Goal: Task Accomplishment & Management: Complete application form

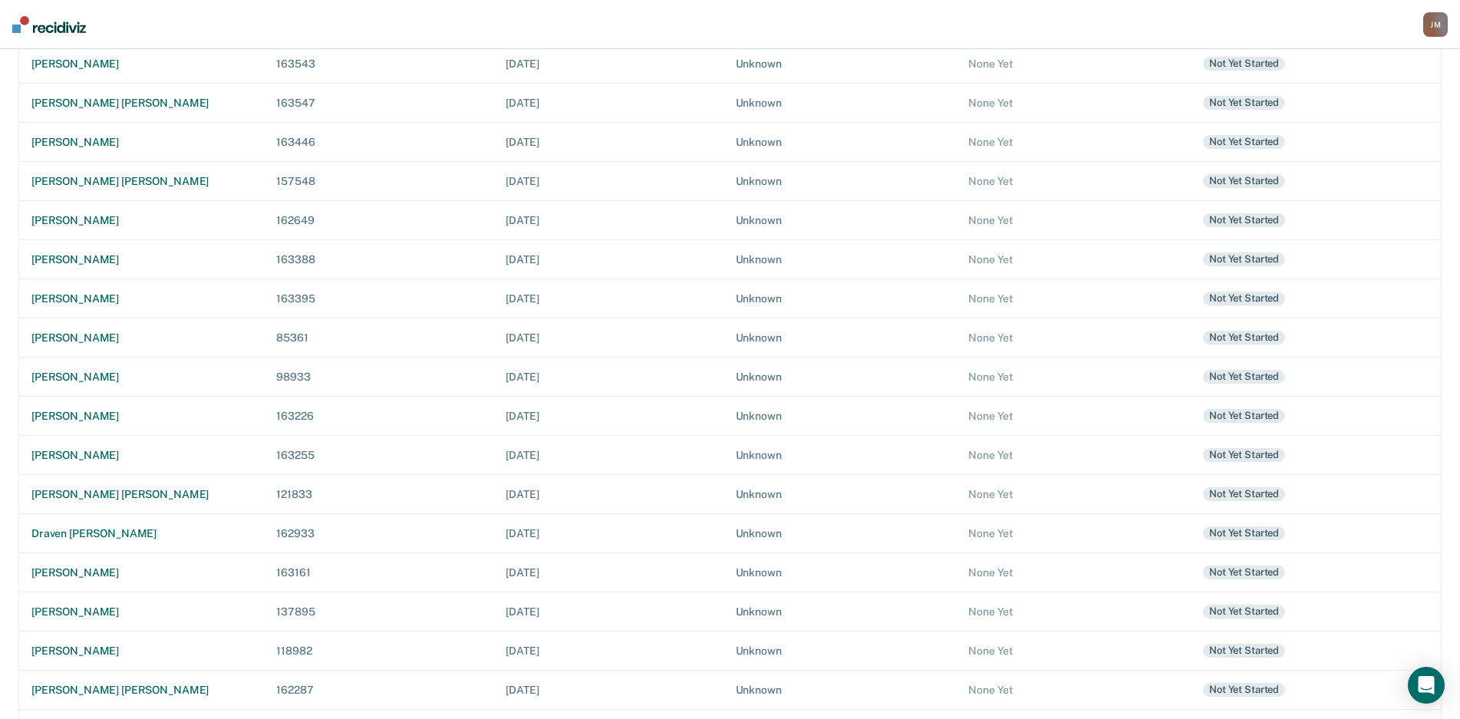
scroll to position [331, 0]
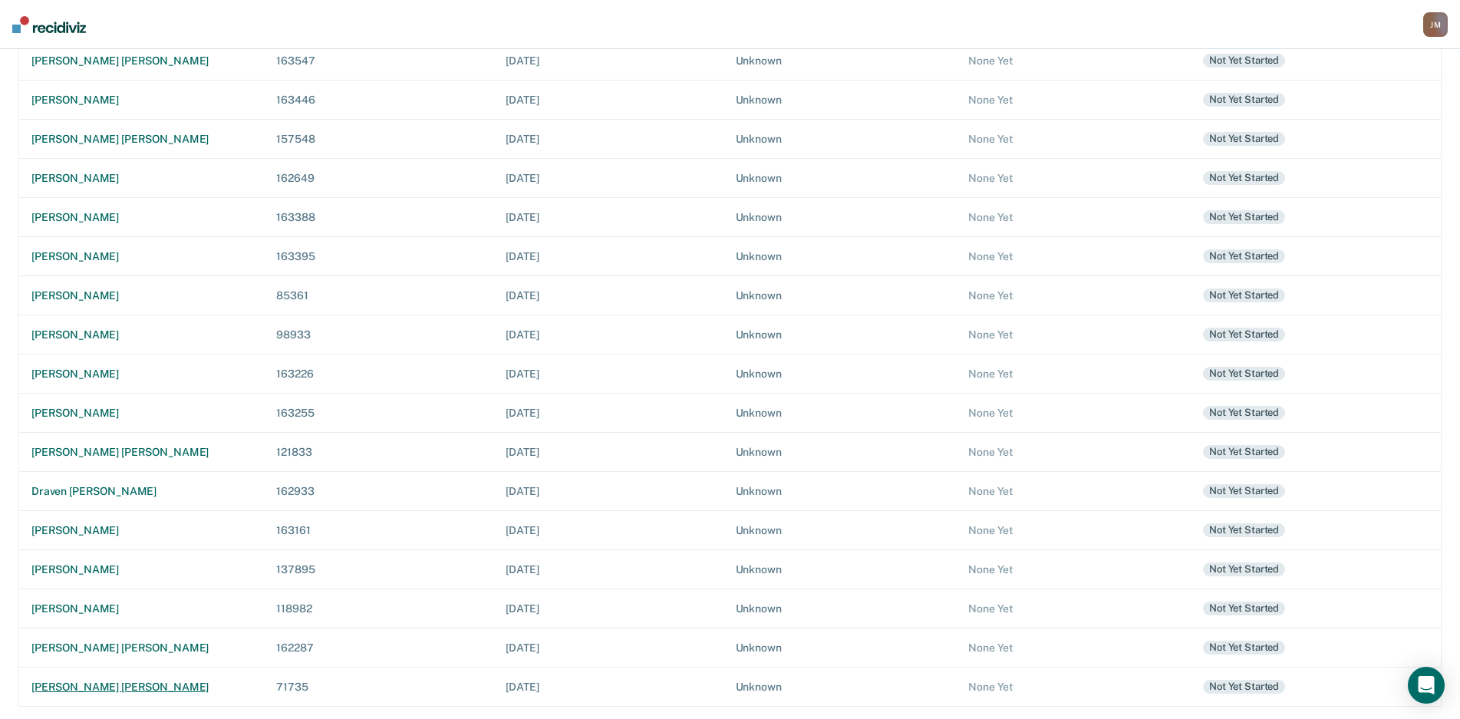
click at [129, 688] on div "[PERSON_NAME] [PERSON_NAME]" at bounding box center [141, 686] width 220 height 13
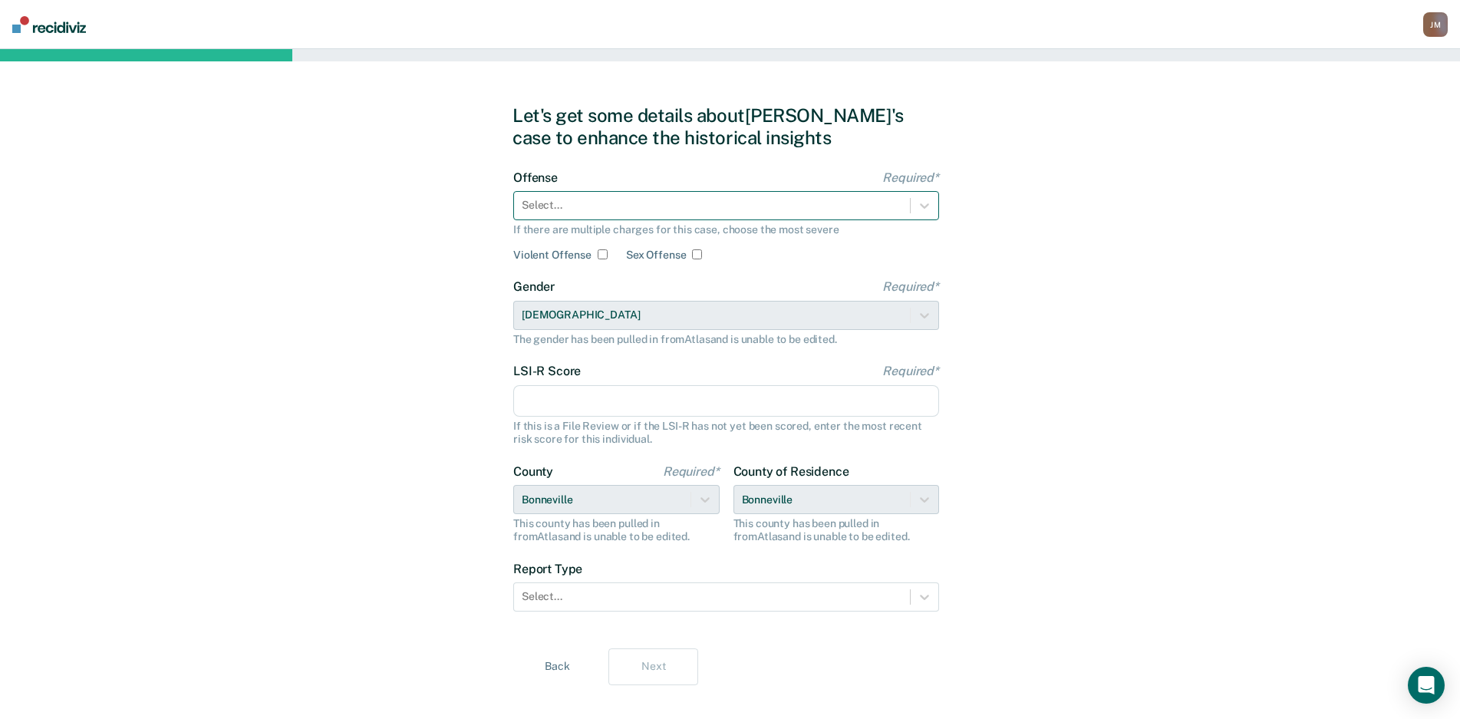
click at [584, 210] on div at bounding box center [712, 205] width 380 height 16
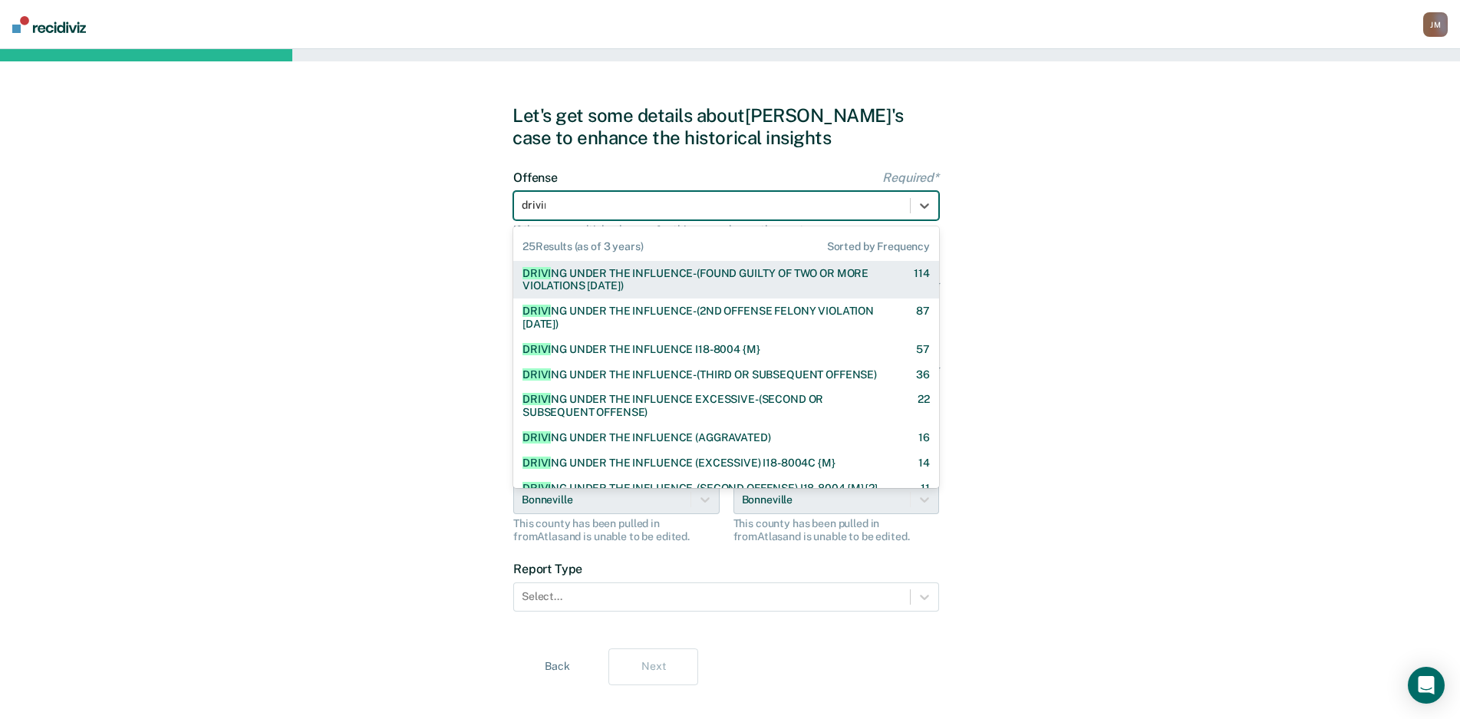
type input "driving"
click at [581, 286] on div "DRIVING UNDER THE INFLUENCE-(FOUND GUILTY OF TWO OR MORE VIOLATIONS [DATE])" at bounding box center [704, 280] width 364 height 26
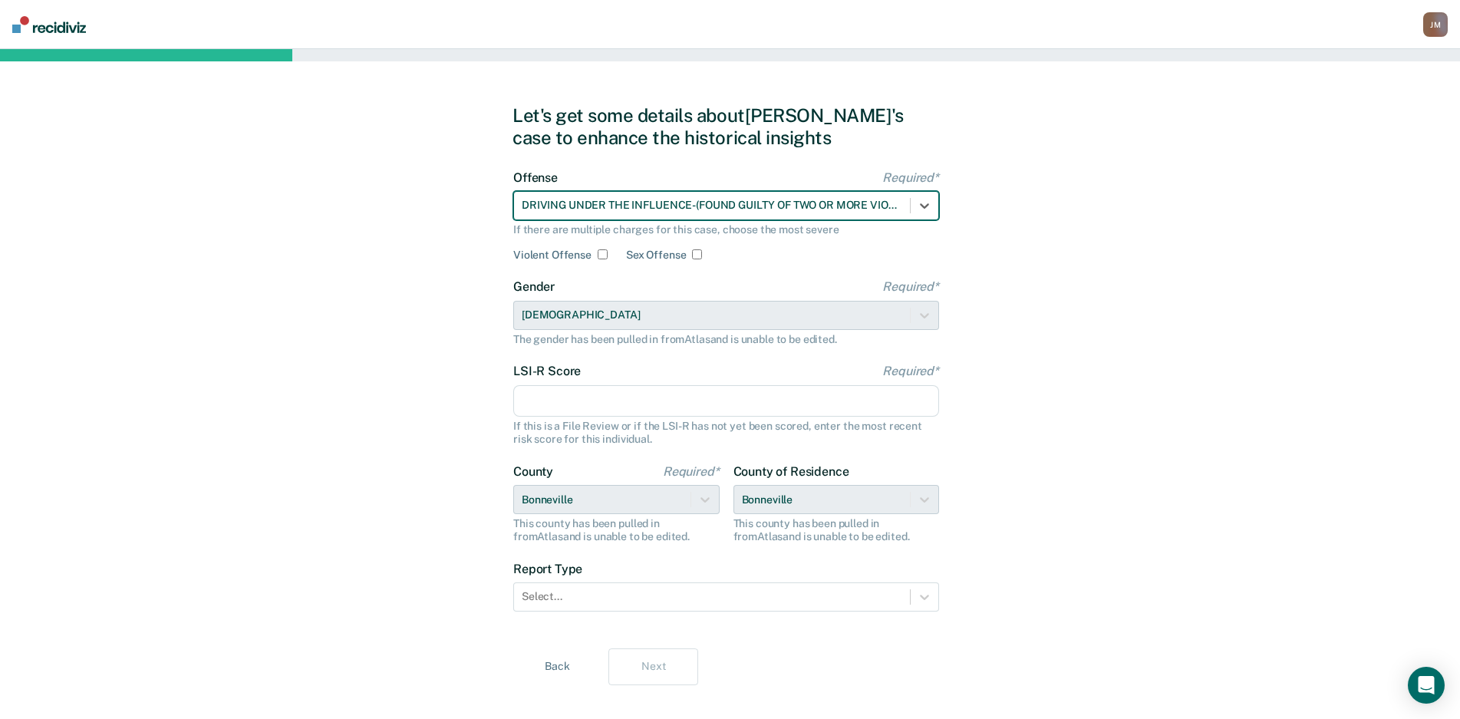
click at [595, 404] on input "LSI-R Score Required*" at bounding box center [726, 401] width 426 height 32
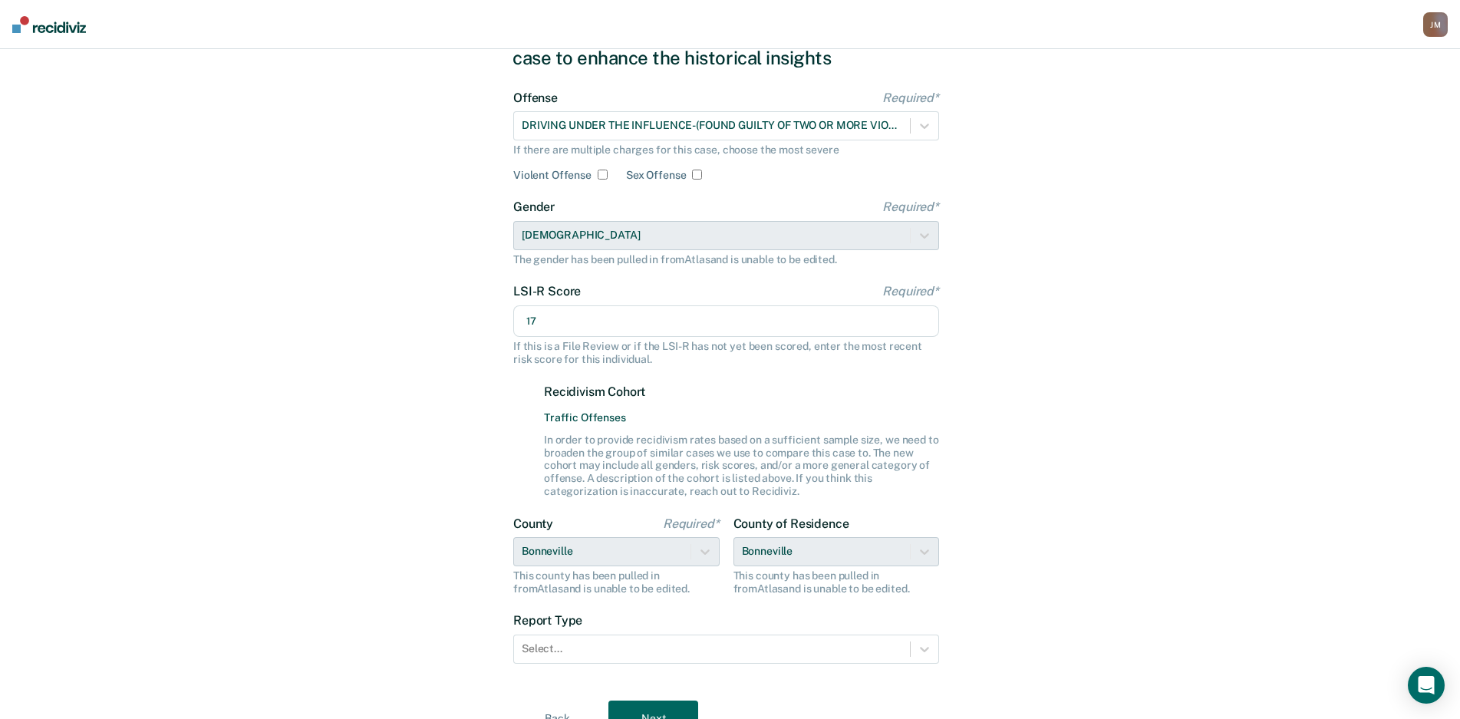
scroll to position [153, 0]
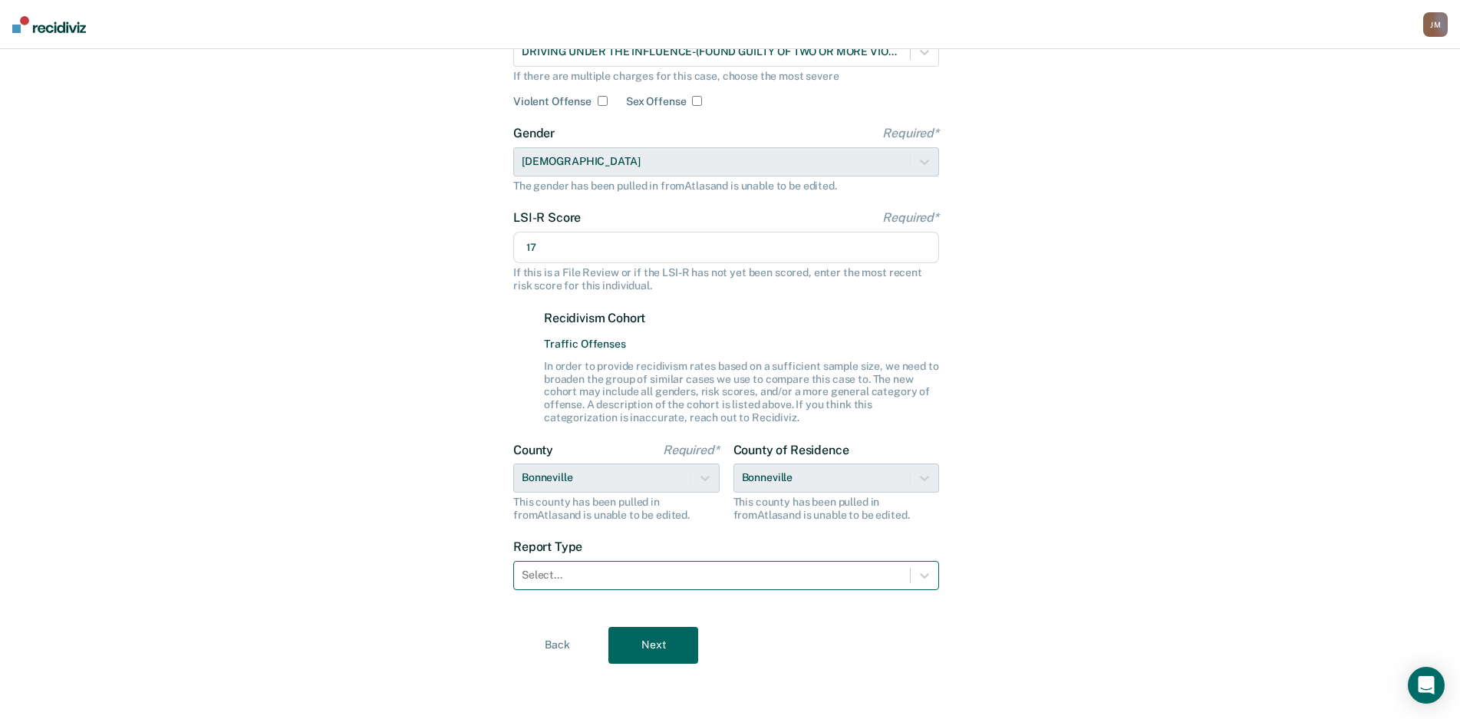
type input "17"
click at [600, 577] on div at bounding box center [712, 575] width 380 height 16
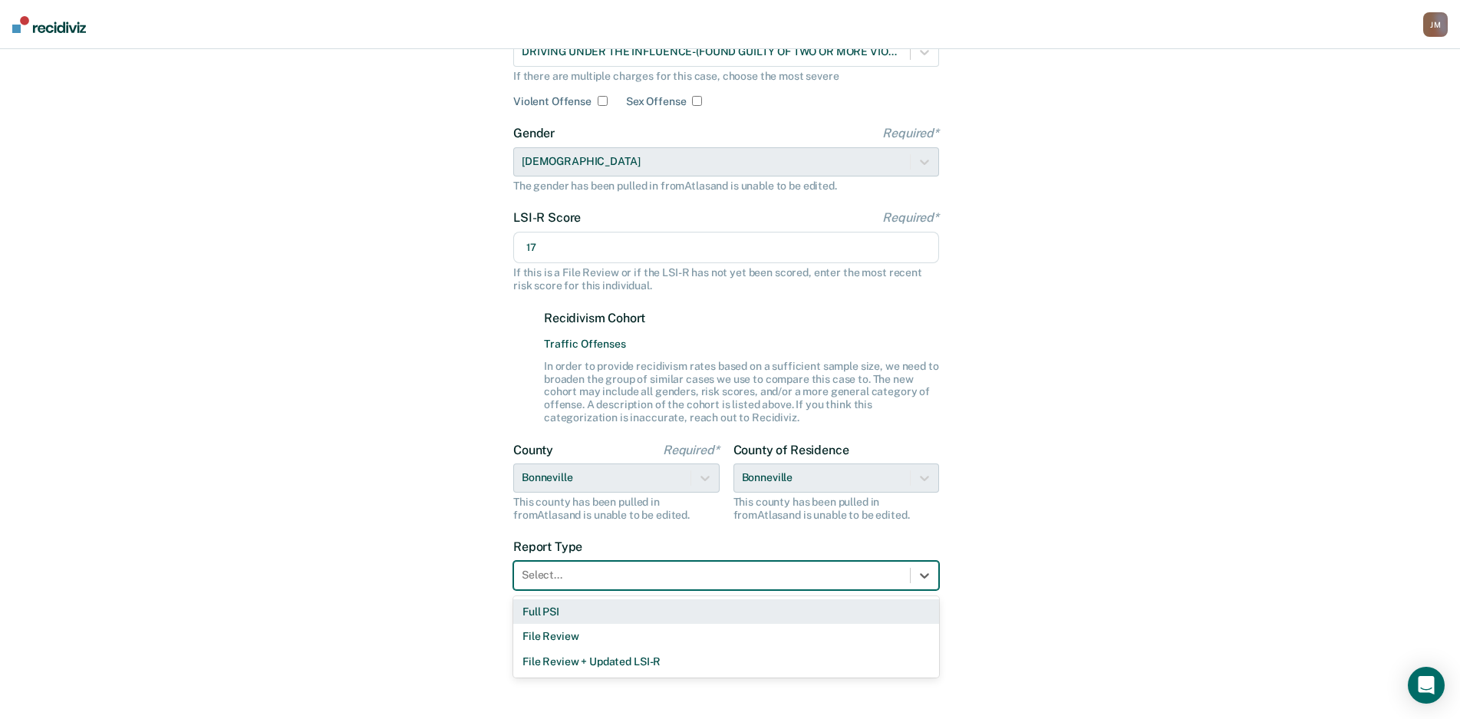
click at [564, 619] on div "Full PSI" at bounding box center [726, 611] width 426 height 25
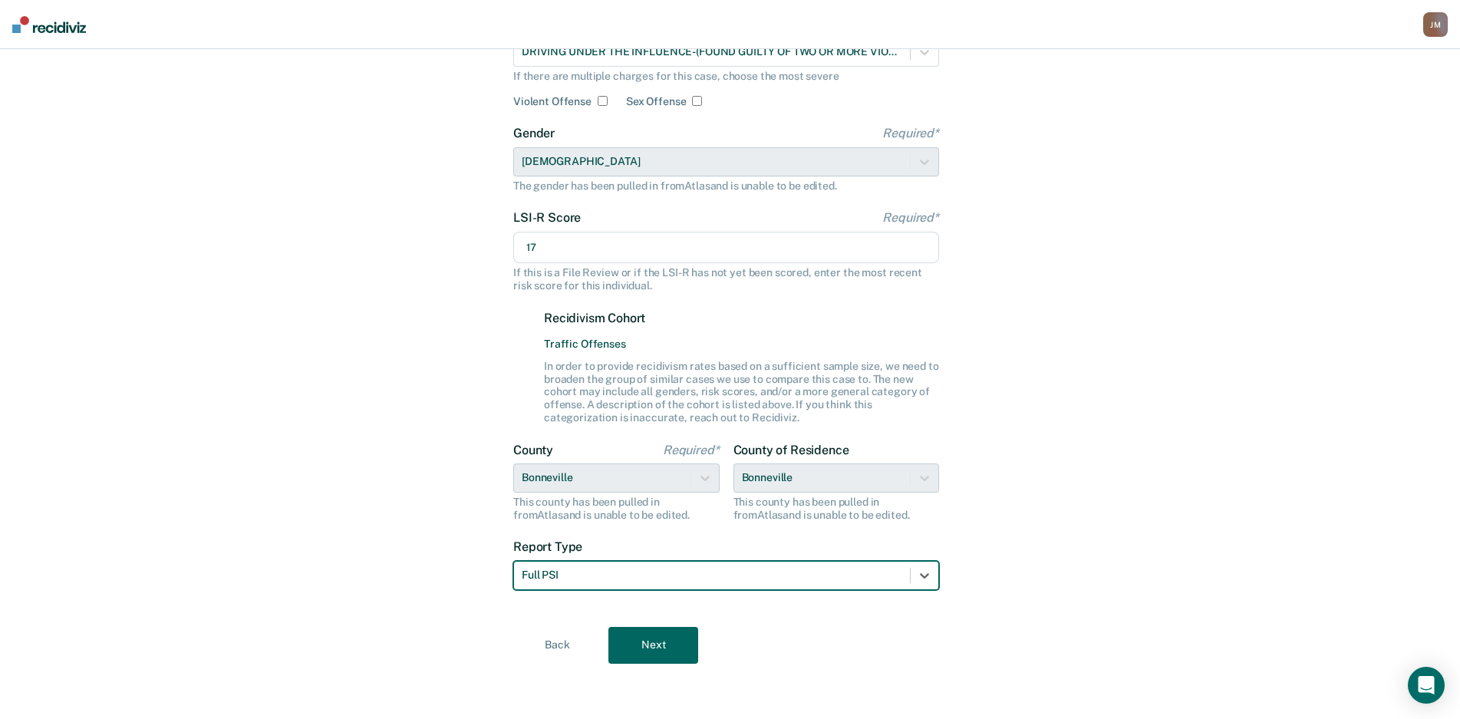
click at [638, 631] on button "Next" at bounding box center [653, 645] width 90 height 37
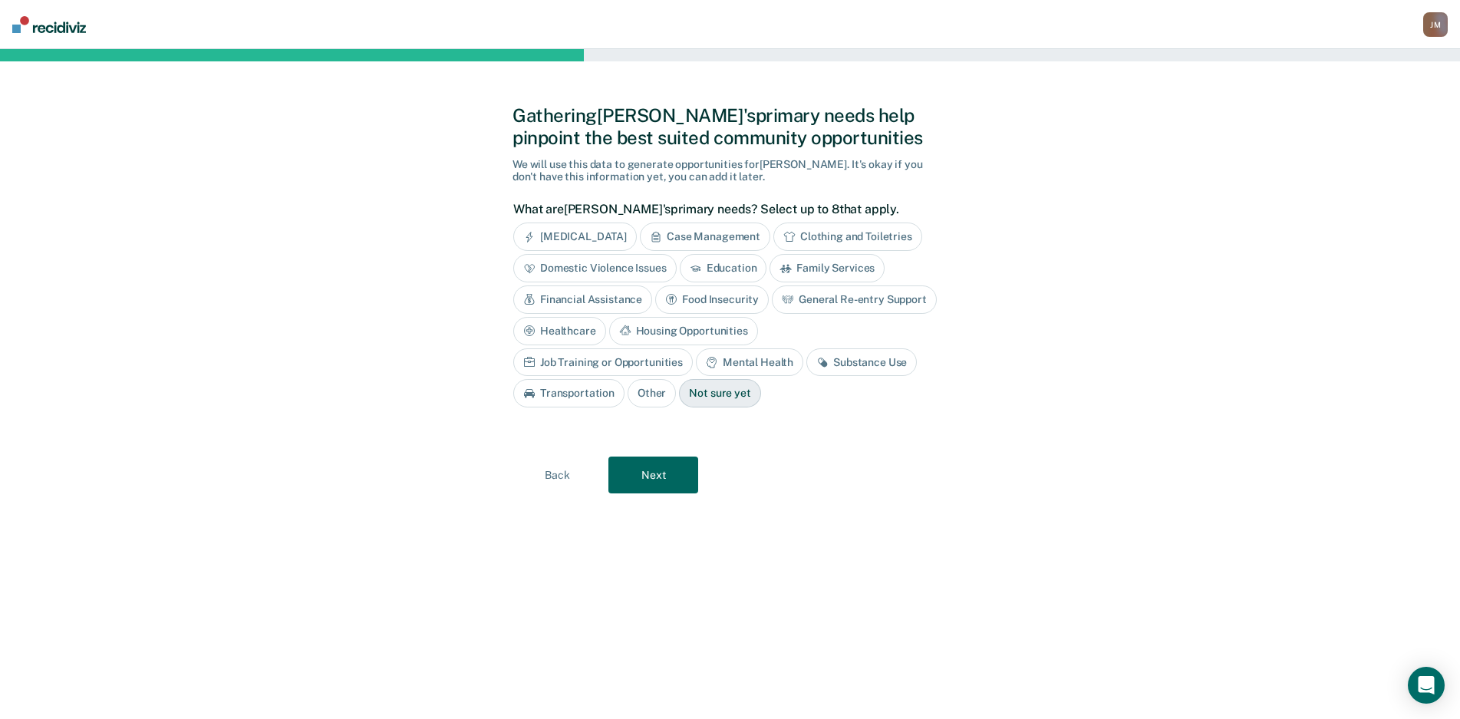
scroll to position [0, 0]
click at [660, 476] on button "Next" at bounding box center [660, 474] width 90 height 37
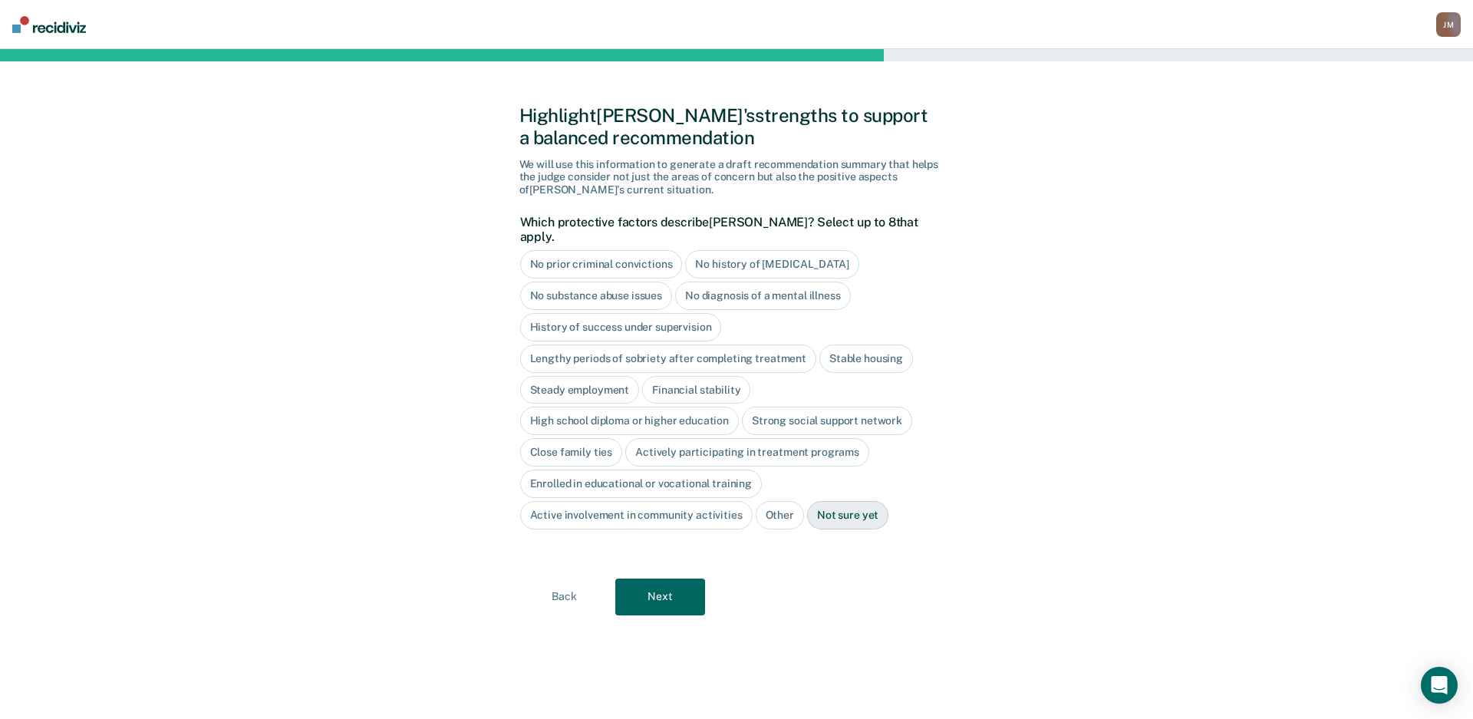
click at [663, 578] on button "Next" at bounding box center [660, 596] width 90 height 37
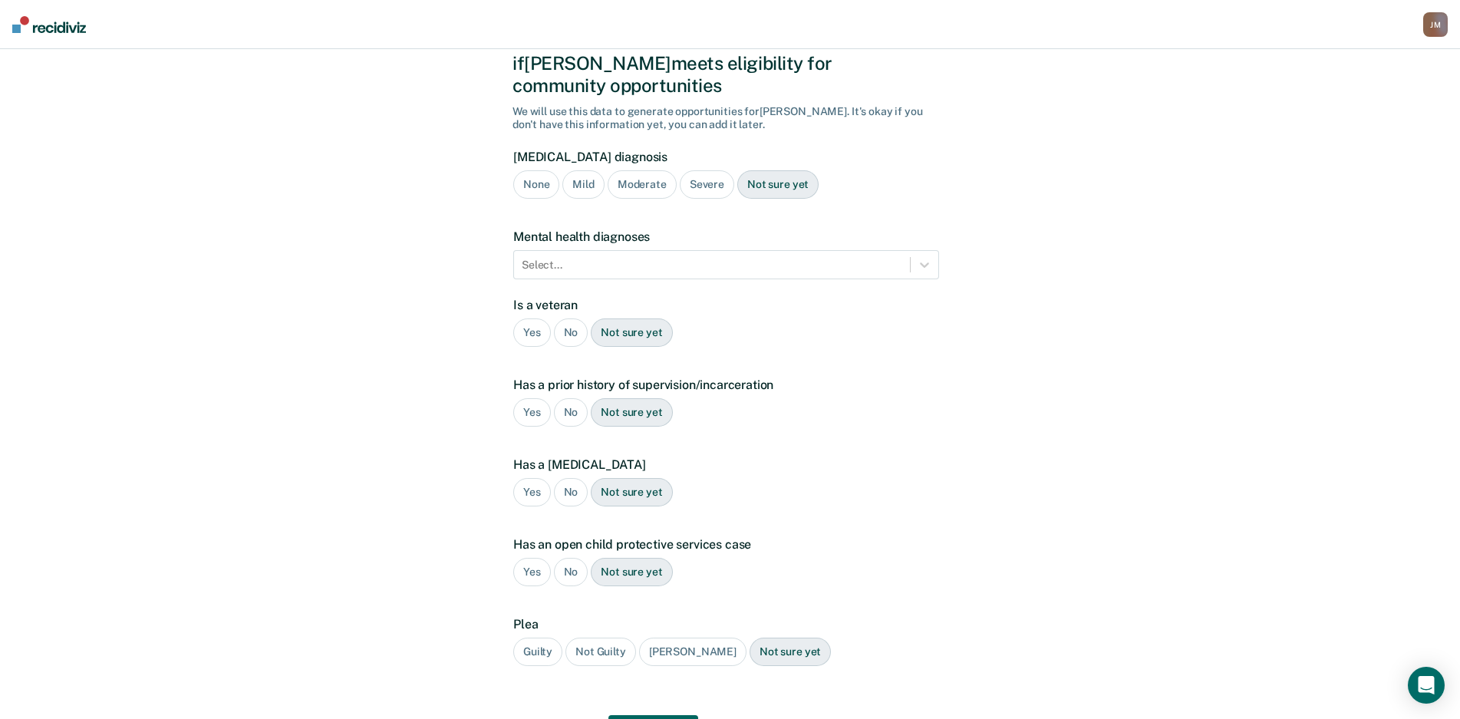
scroll to position [140, 0]
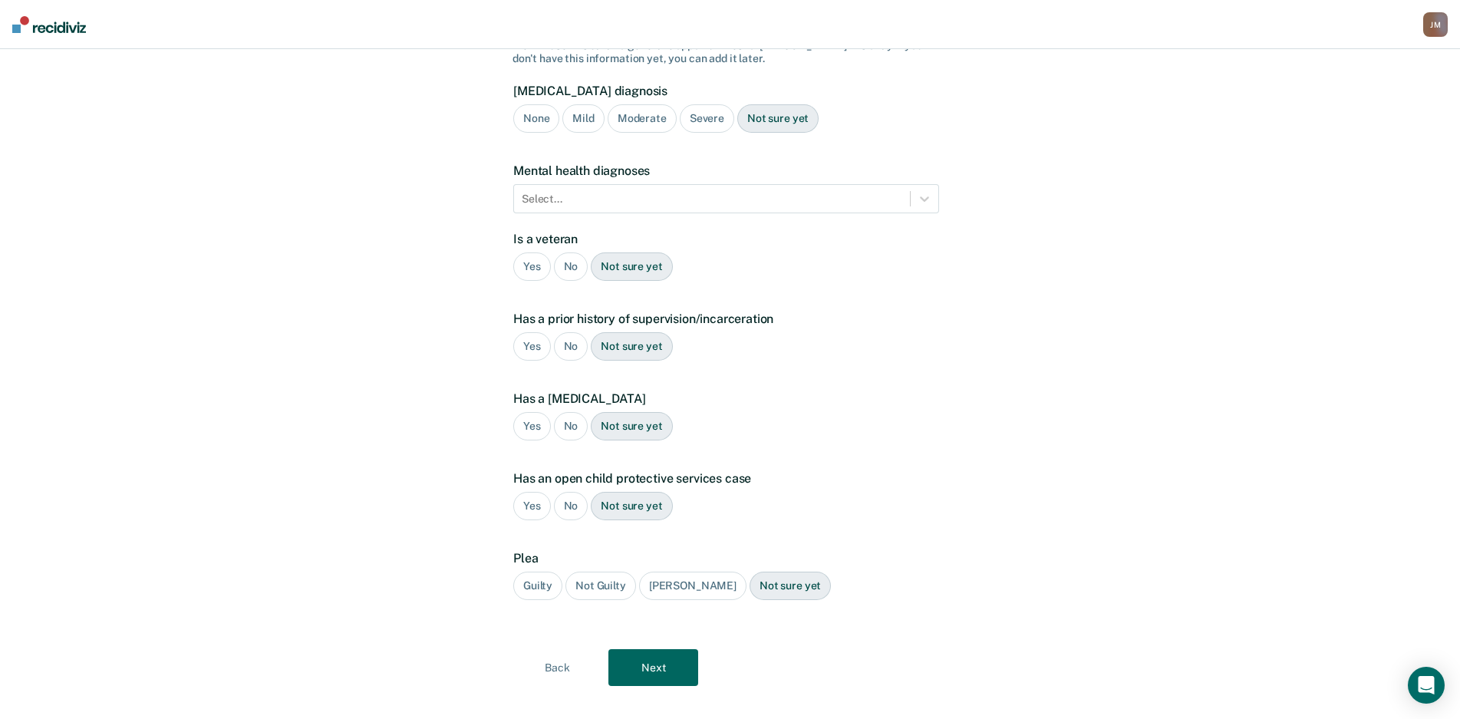
click at [717, 104] on div "Severe" at bounding box center [707, 118] width 54 height 28
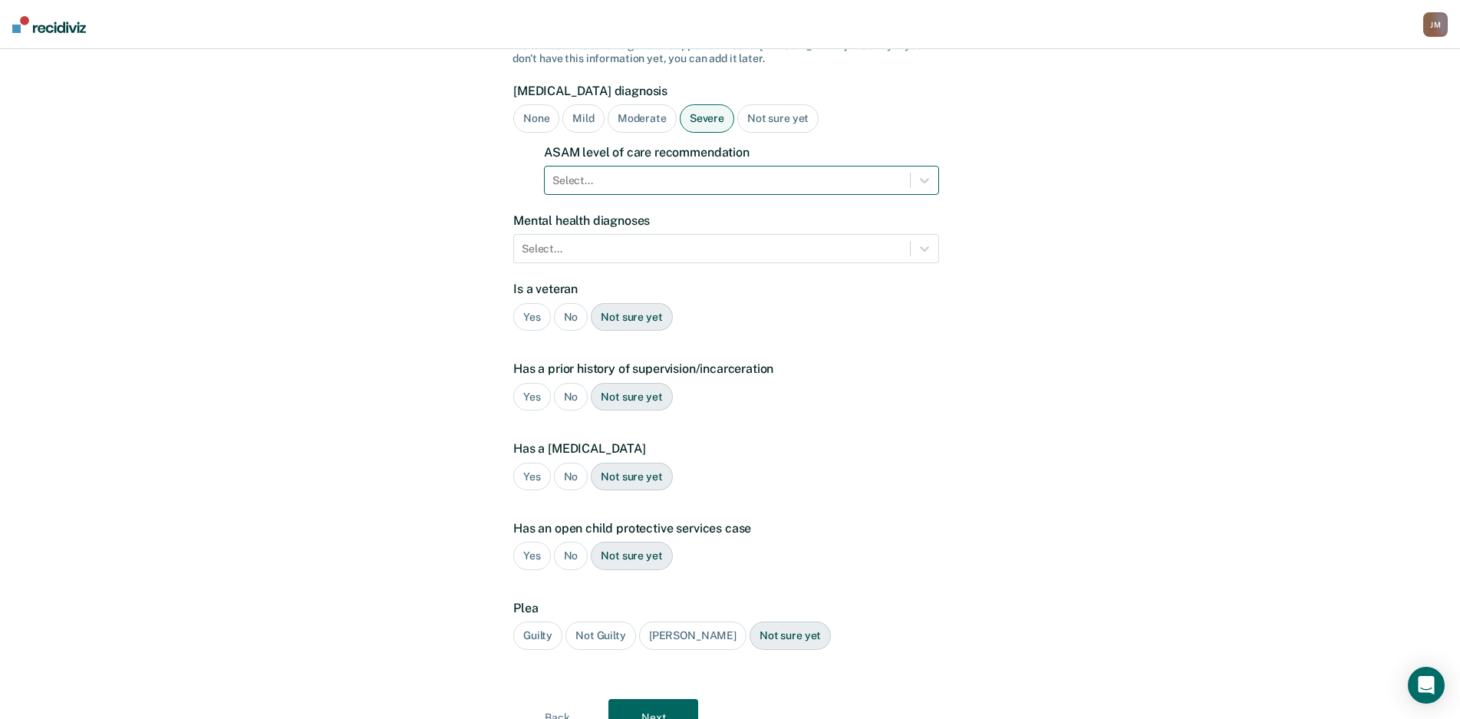
click at [715, 170] on div "Select..." at bounding box center [727, 181] width 365 height 22
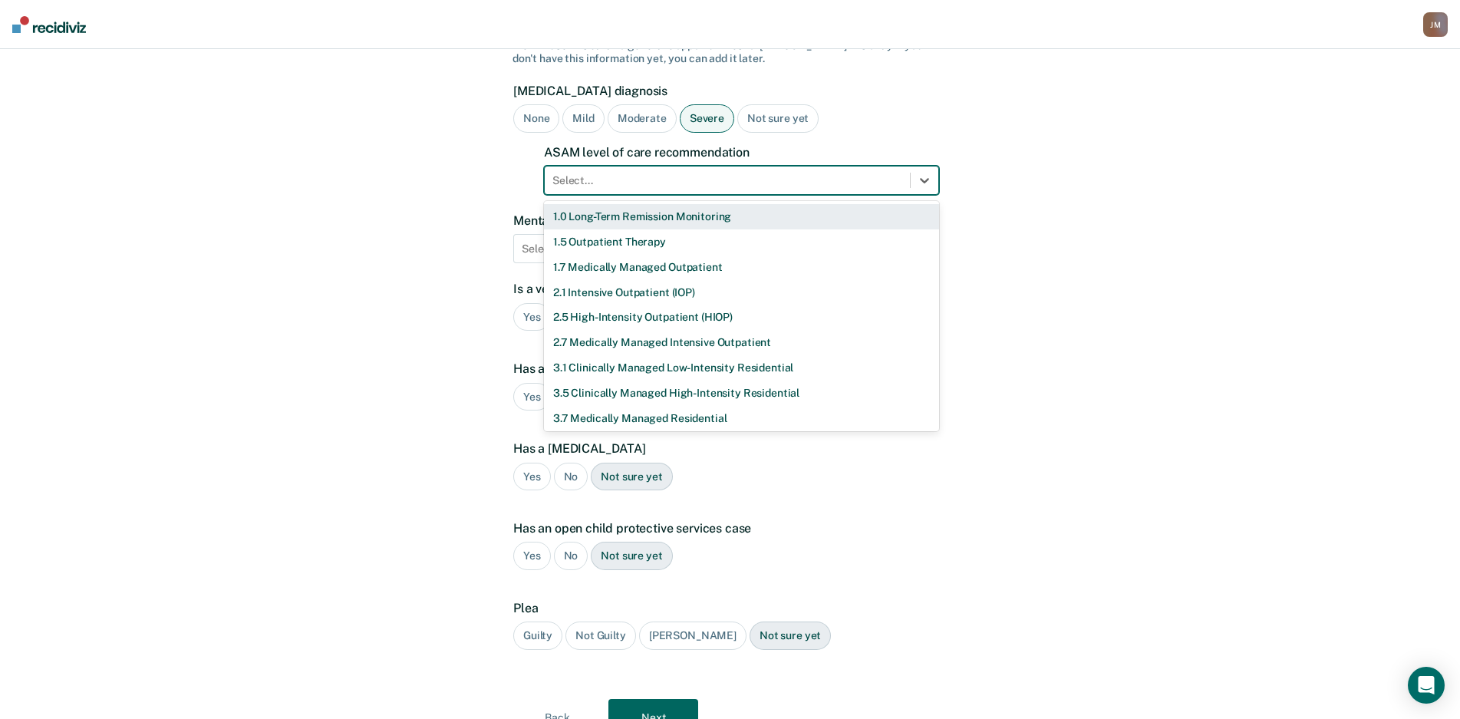
click at [682, 204] on div "1.0 Long-Term Remission Monitoring" at bounding box center [741, 216] width 395 height 25
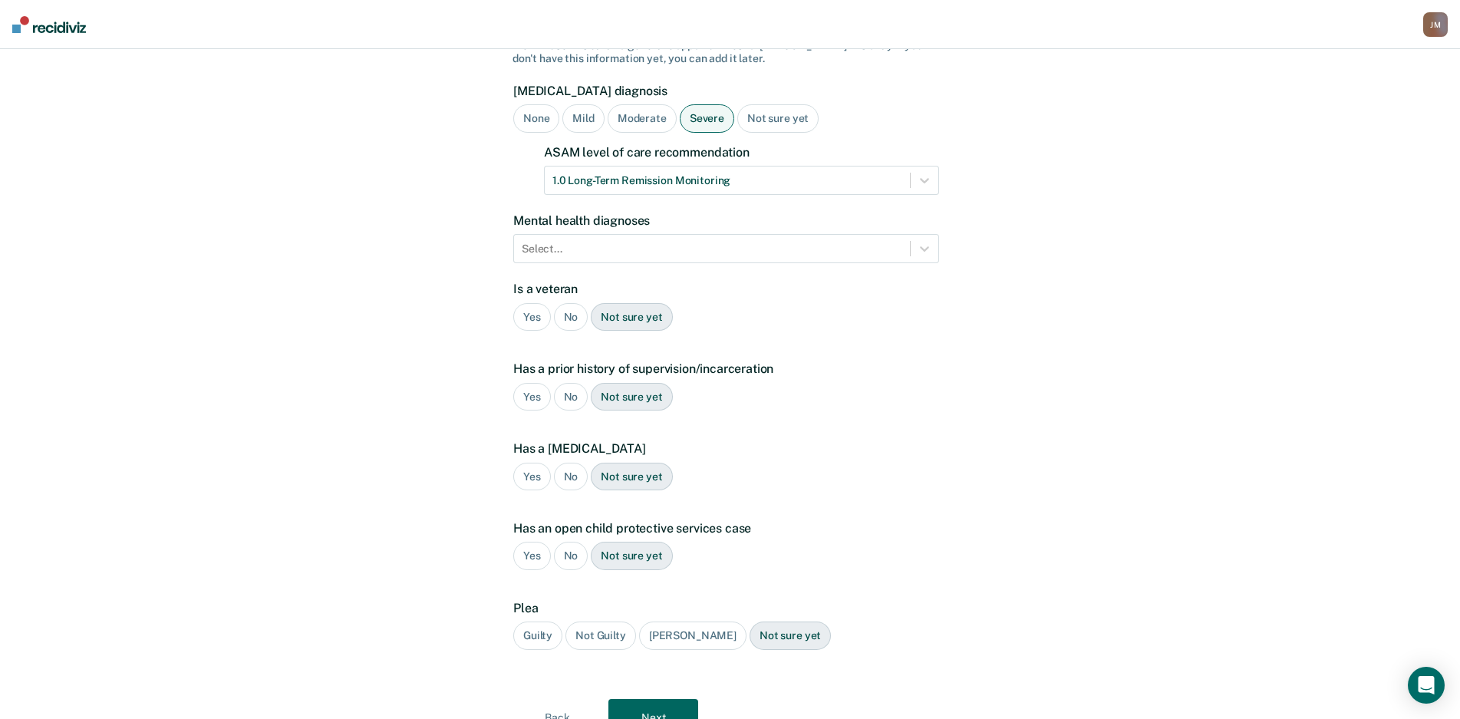
click at [677, 705] on button "Next" at bounding box center [653, 717] width 90 height 37
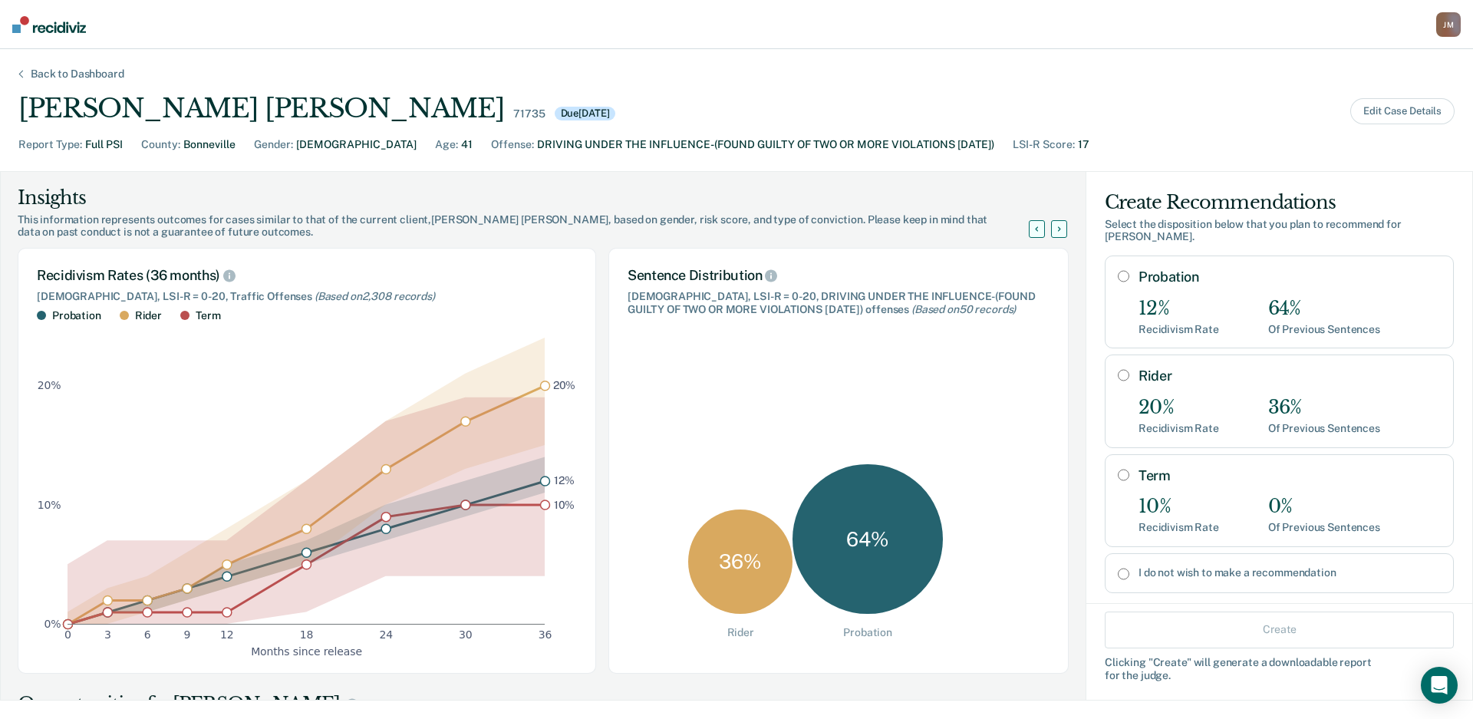
click at [1157, 298] on div "12%" at bounding box center [1178, 309] width 81 height 22
radio input "true"
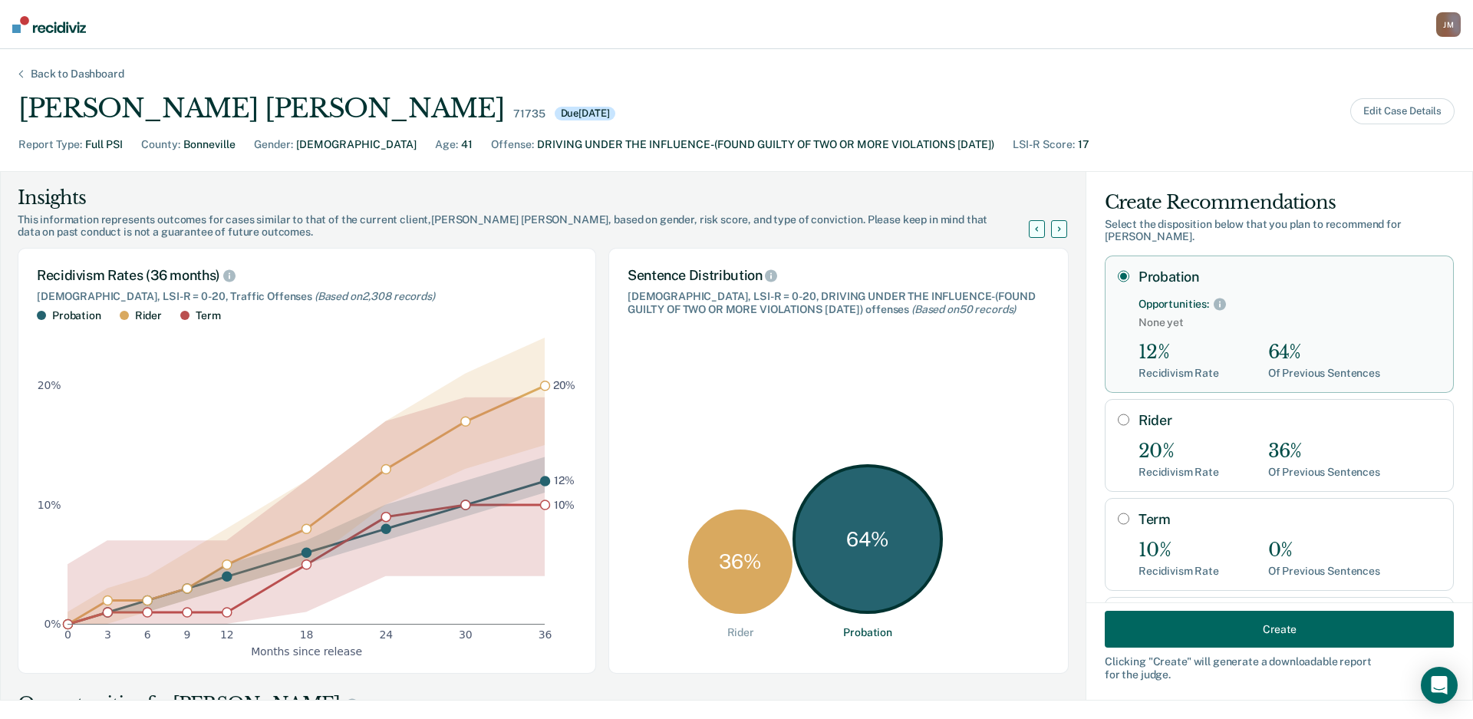
click at [1197, 621] on button "Create" at bounding box center [1279, 629] width 349 height 37
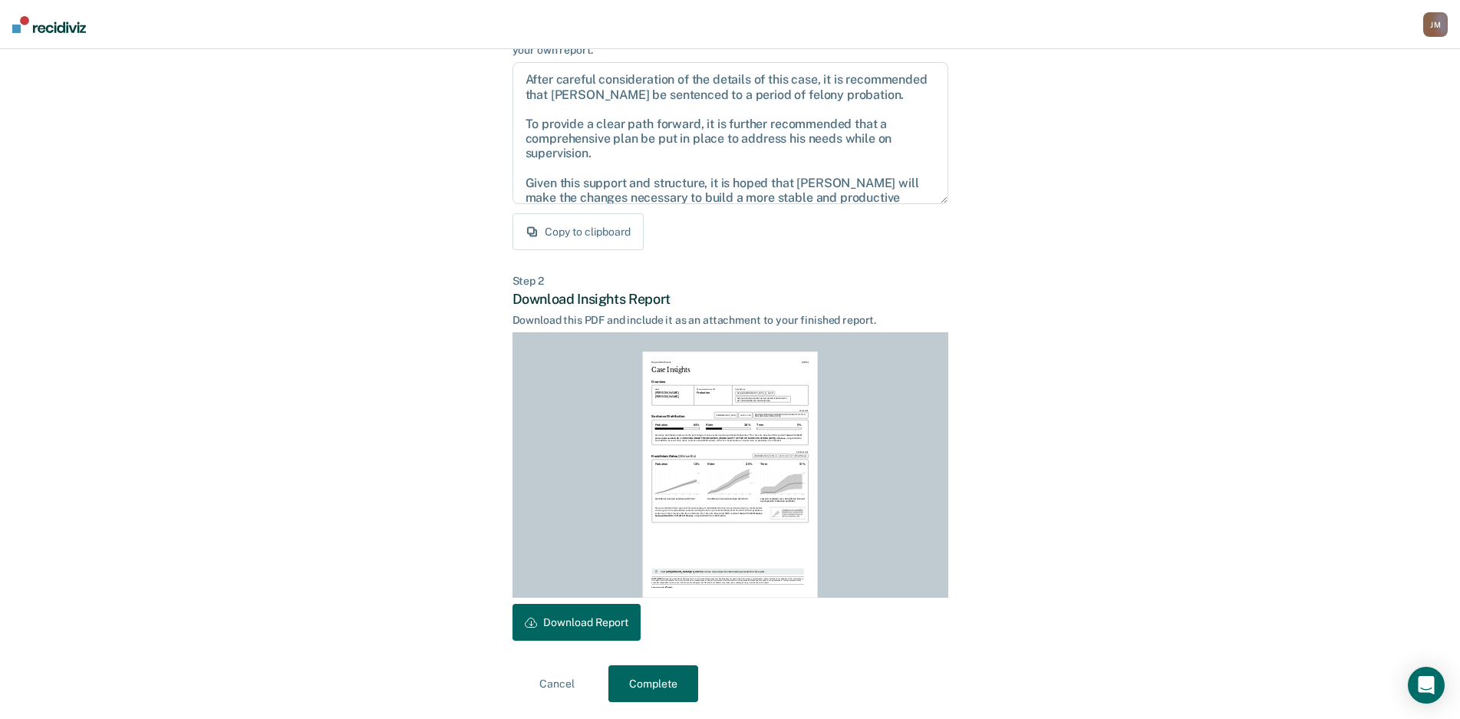
scroll to position [156, 0]
click at [624, 621] on button "Download Report" at bounding box center [576, 620] width 128 height 37
click at [687, 690] on button "Complete" at bounding box center [653, 682] width 90 height 37
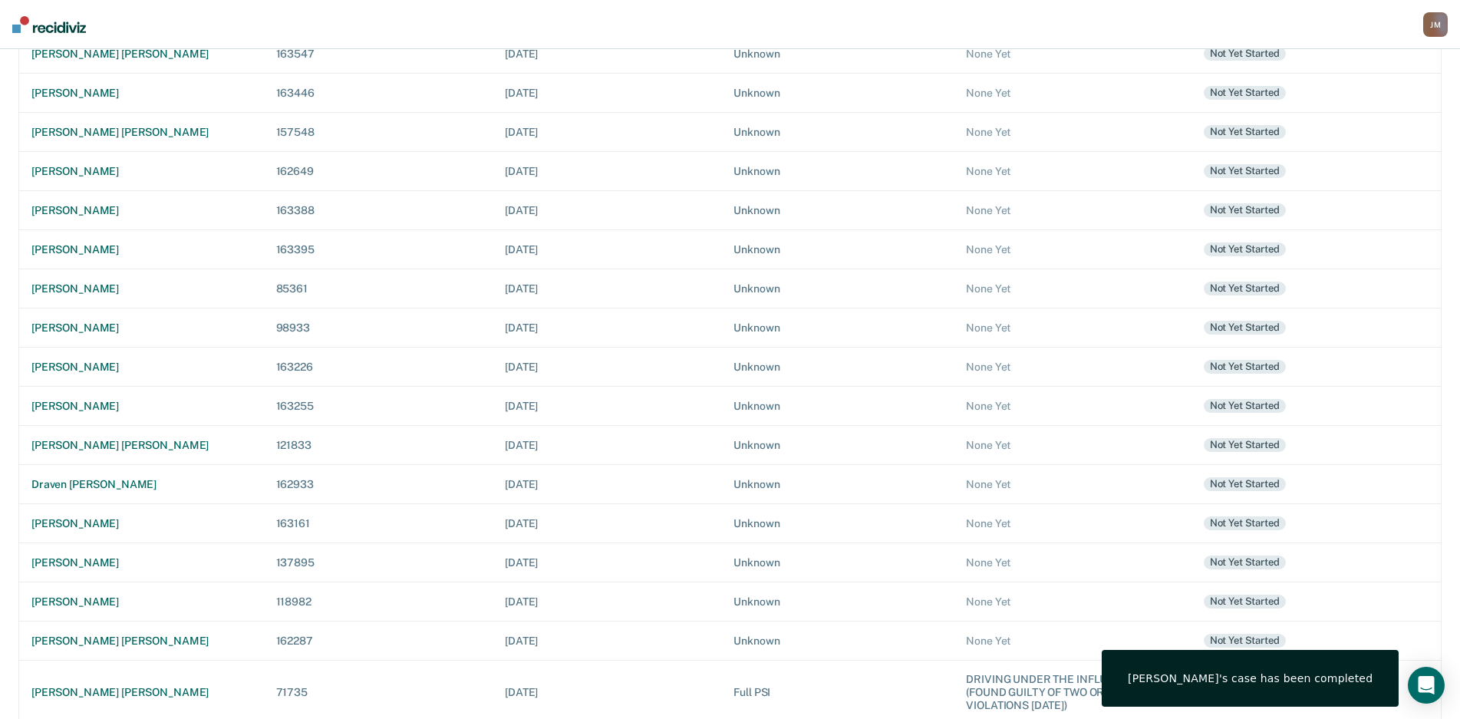
scroll to position [356, 0]
